Goal: Information Seeking & Learning: Learn about a topic

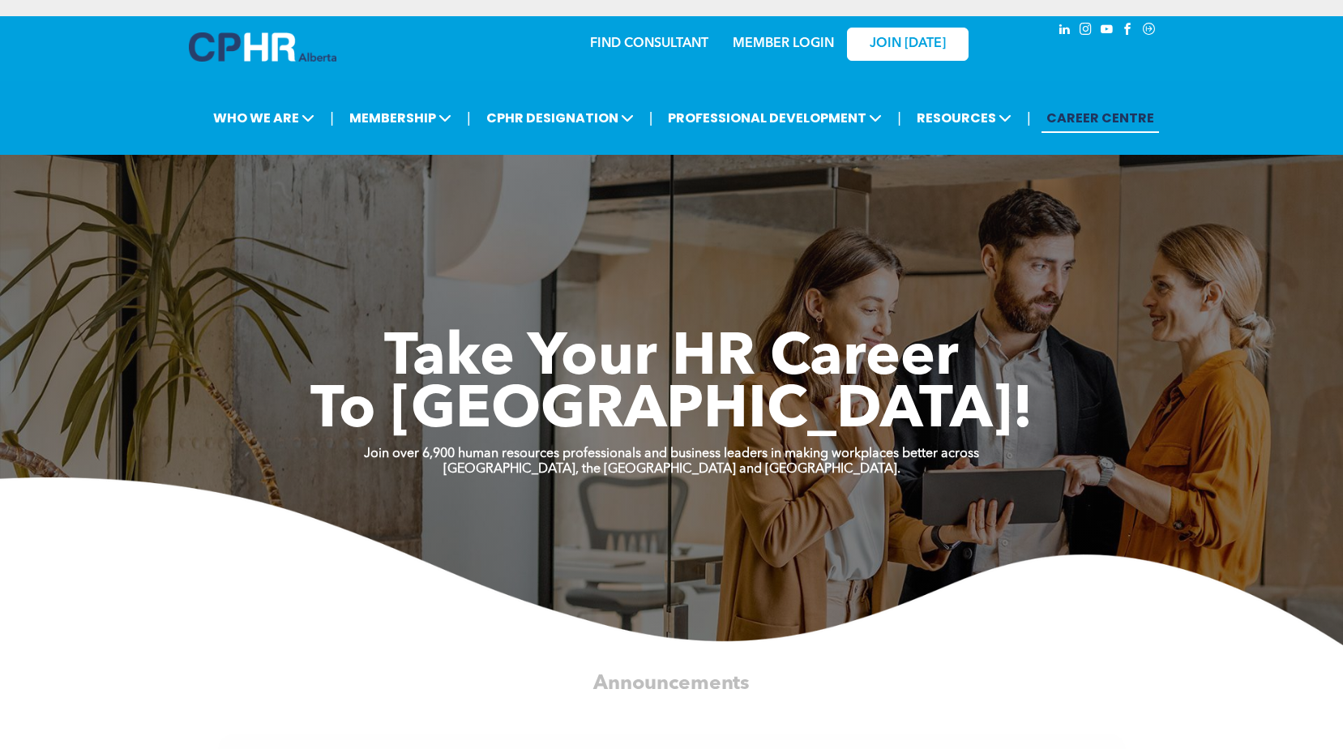
click at [783, 31] on div "MEMBER LOGIN" at bounding box center [782, 38] width 105 height 29
click at [788, 45] on link "MEMBER LOGIN" at bounding box center [783, 43] width 101 height 13
click at [810, 38] on link "MEMBER LOGIN" at bounding box center [783, 43] width 101 height 13
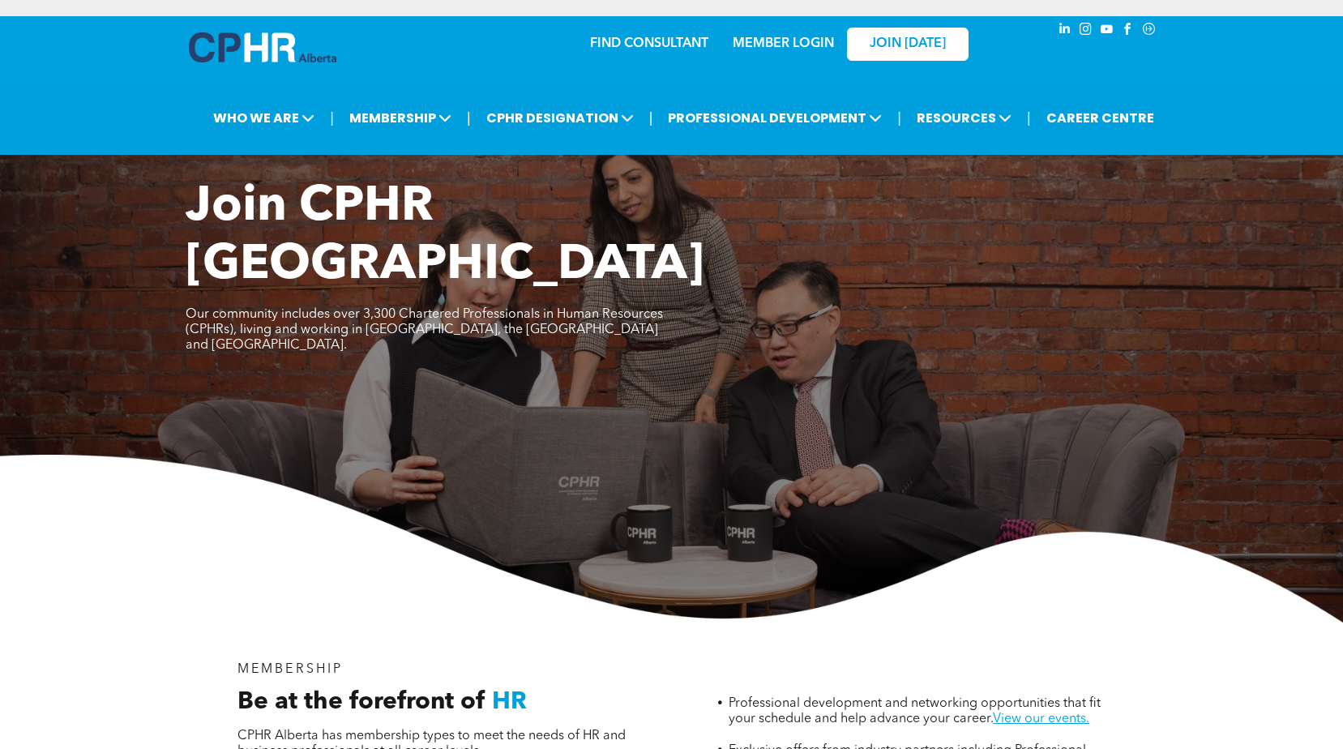
click at [771, 44] on link "MEMBER LOGIN" at bounding box center [783, 43] width 101 height 13
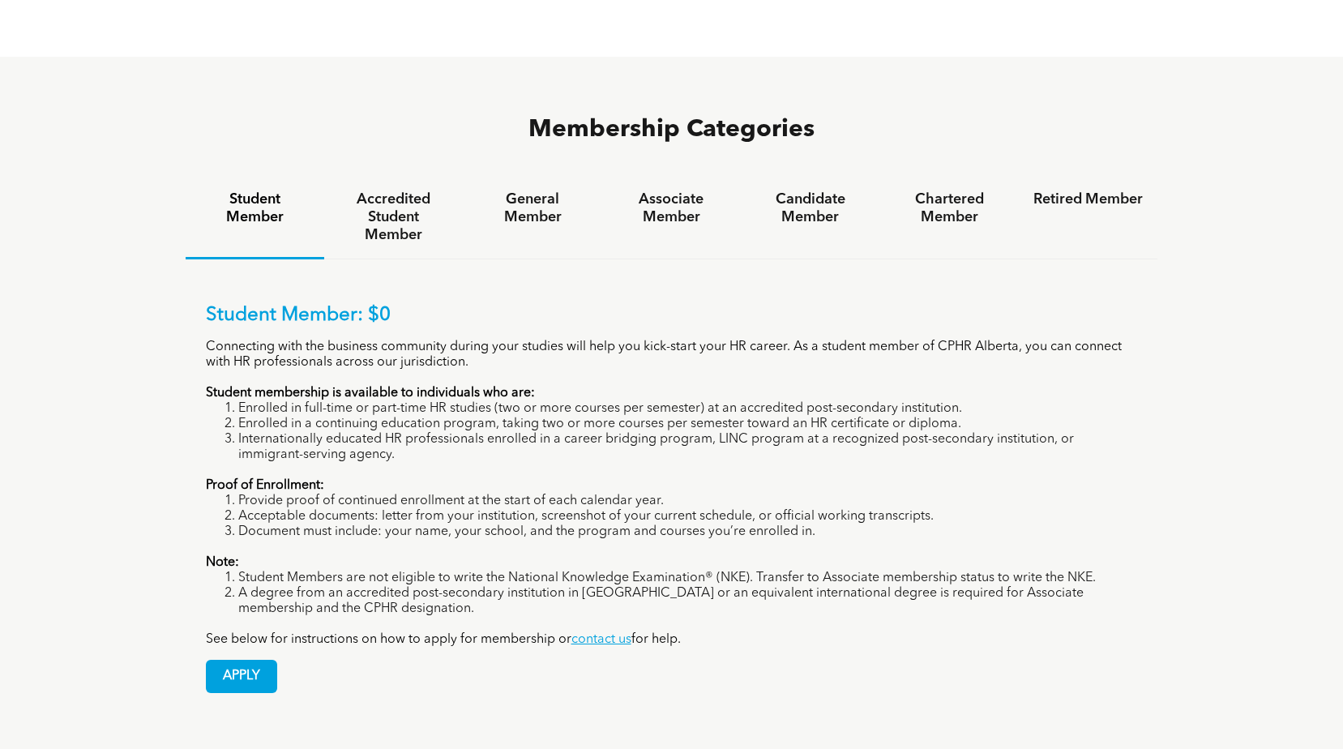
scroll to position [1053, 0]
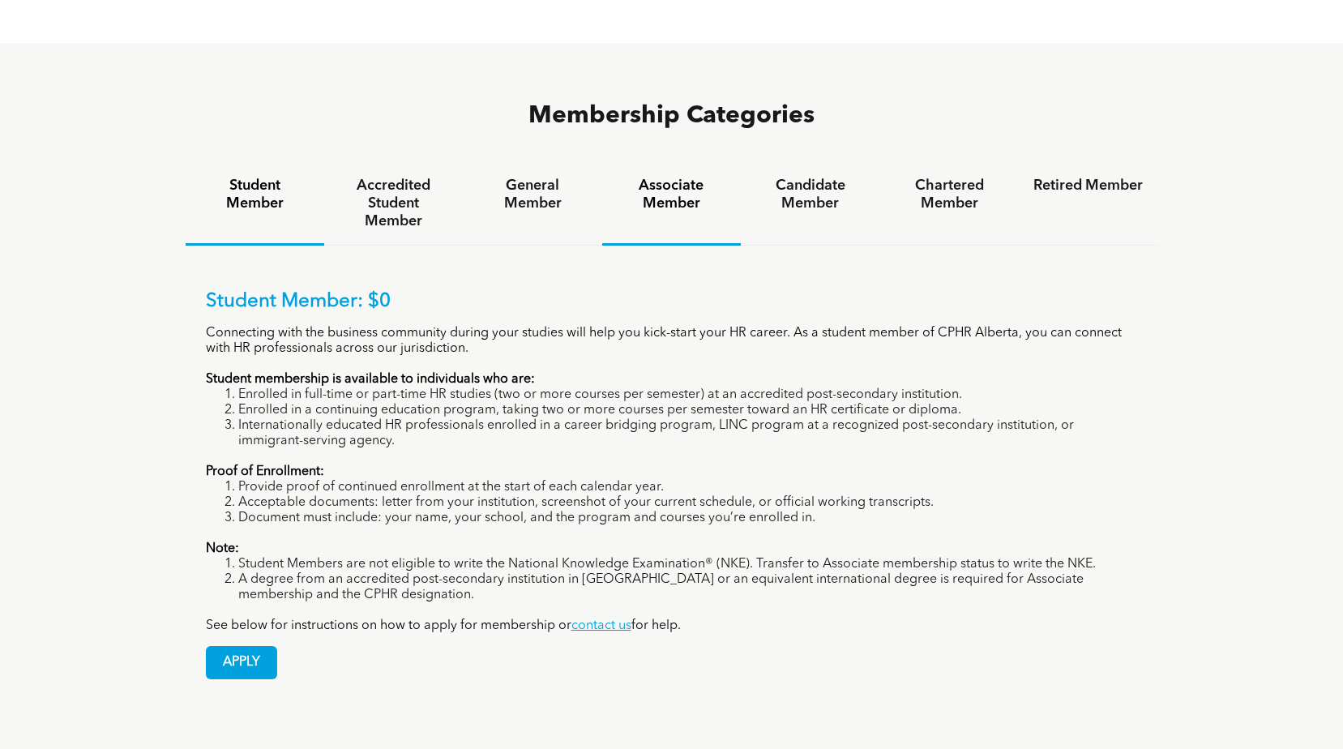
click at [643, 177] on h4 "Associate Member" at bounding box center [671, 195] width 109 height 36
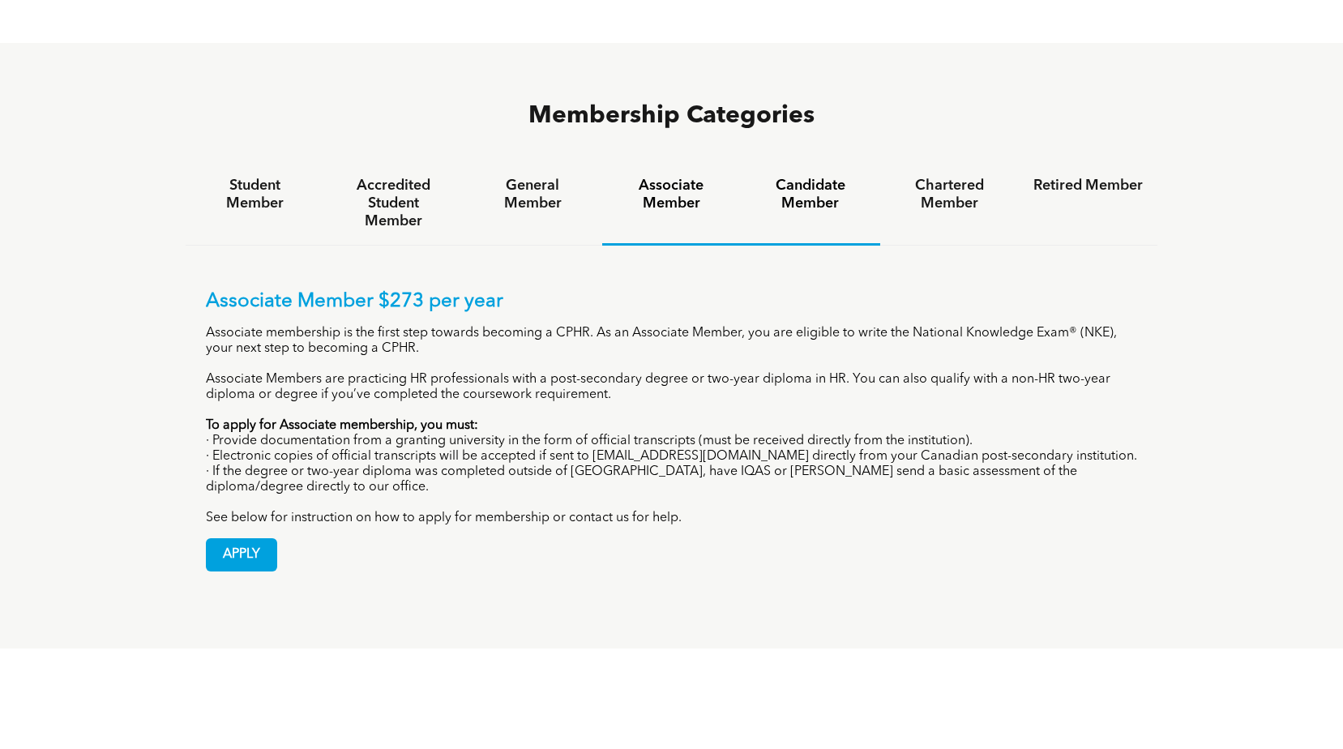
click at [764, 177] on h4 "Candidate Member" at bounding box center [809, 195] width 109 height 36
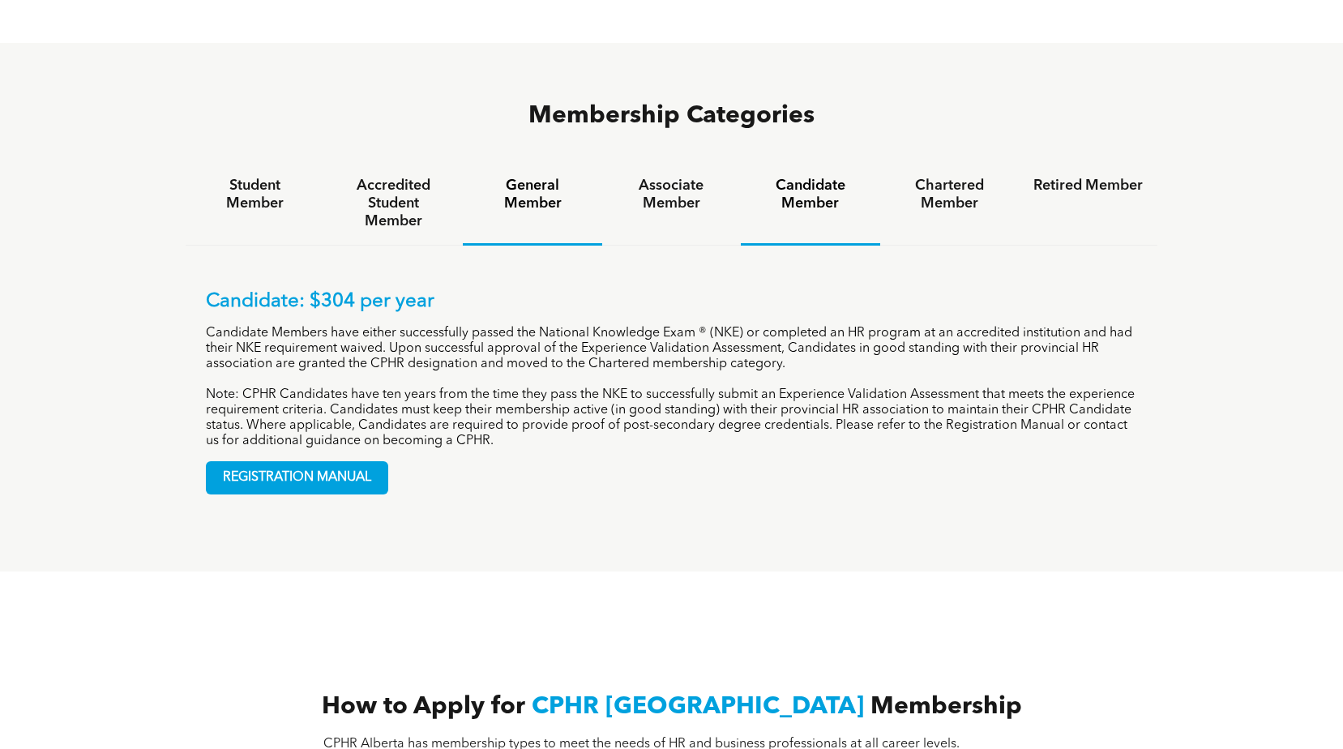
click at [540, 177] on h4 "General Member" at bounding box center [531, 195] width 109 height 36
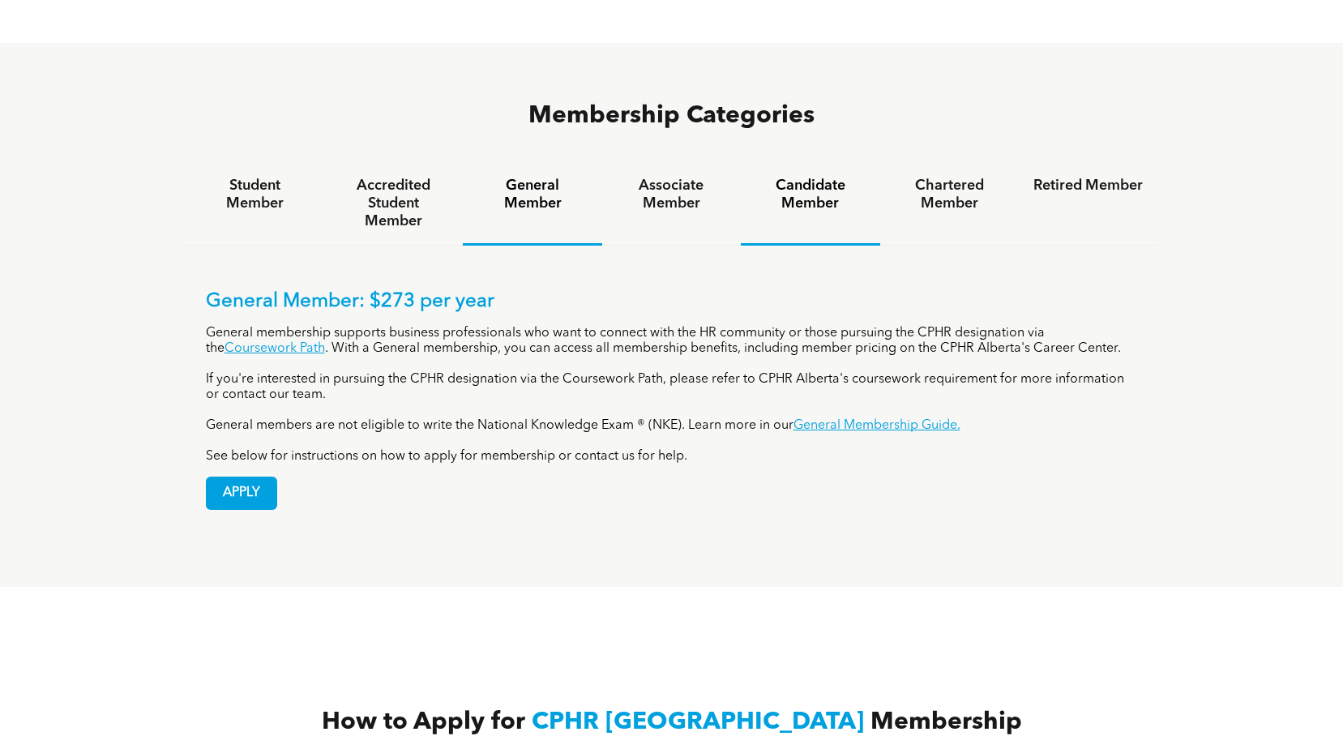
click at [805, 177] on h4 "Candidate Member" at bounding box center [809, 195] width 109 height 36
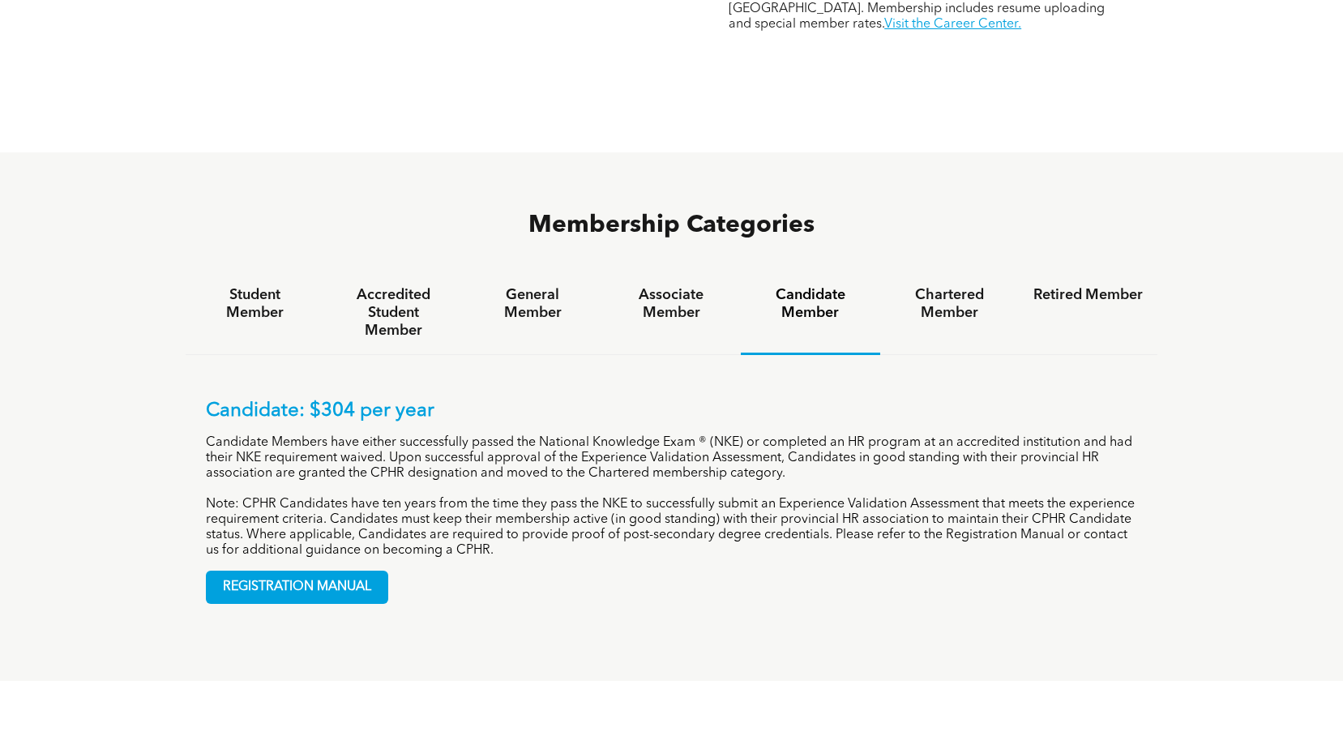
scroll to position [972, 0]
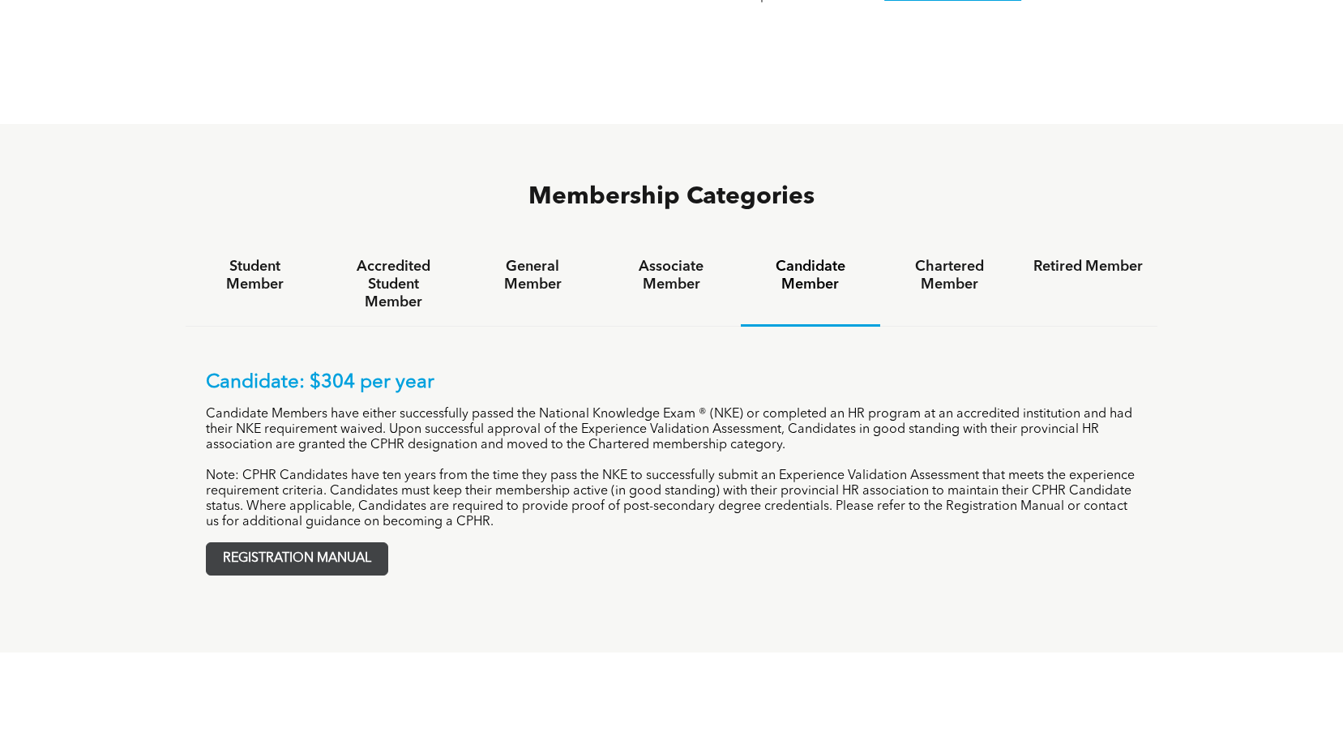
click at [340, 543] on span "REGISTRATION MANUAL" at bounding box center [297, 559] width 181 height 32
